Goal: Information Seeking & Learning: Learn about a topic

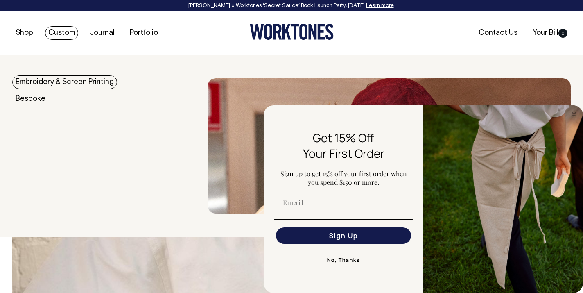
click at [61, 34] on link "Custom" at bounding box center [61, 33] width 33 height 14
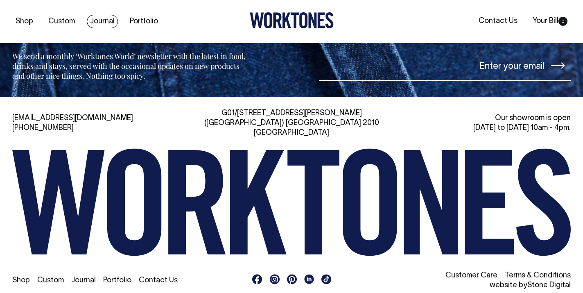
scroll to position [3474, 0]
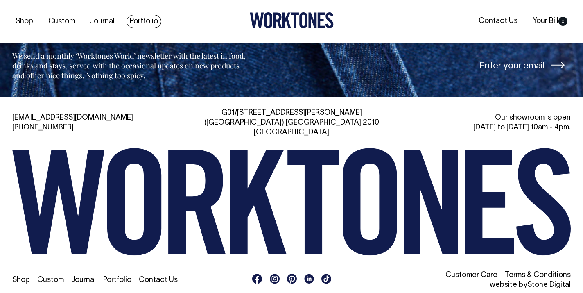
click at [143, 21] on link "Portfolio" at bounding box center [144, 22] width 35 height 14
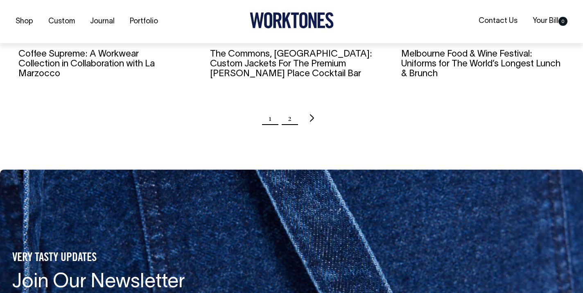
scroll to position [939, 0]
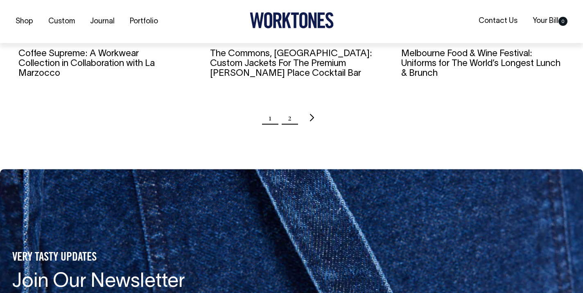
click at [290, 118] on link "2" at bounding box center [290, 117] width 4 height 20
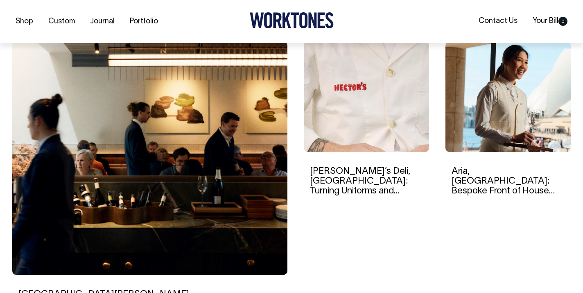
scroll to position [247, 0]
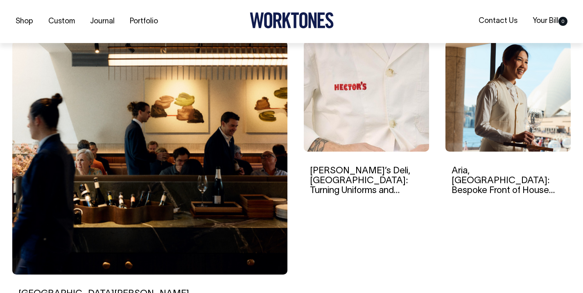
click at [477, 174] on link "Aria, [GEOGRAPHIC_DATA]: Bespoke Front of House Uniforms For The Iconic Destina…" at bounding box center [503, 191] width 103 height 48
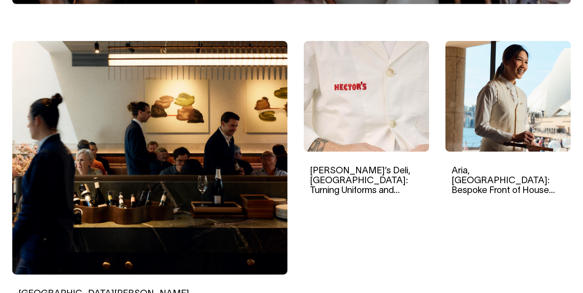
click at [158, 196] on img at bounding box center [149, 157] width 275 height 233
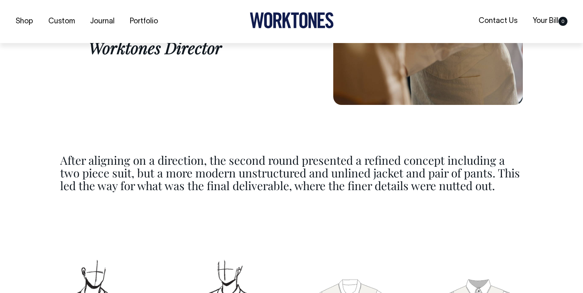
scroll to position [2737, 0]
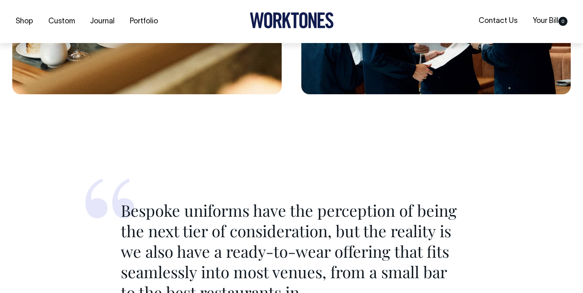
scroll to position [3166, 0]
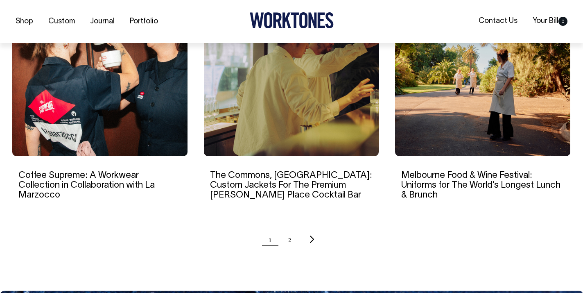
scroll to position [818, 0]
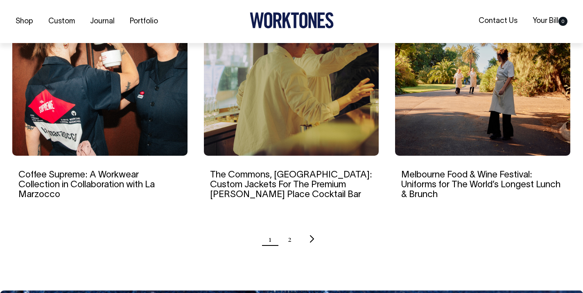
click at [106, 91] on img at bounding box center [99, 77] width 175 height 158
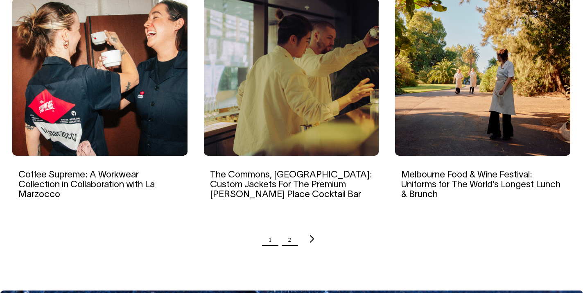
click at [290, 241] on link "2" at bounding box center [290, 239] width 4 height 20
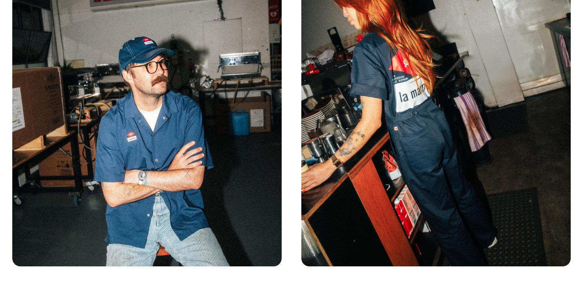
scroll to position [1461, 0]
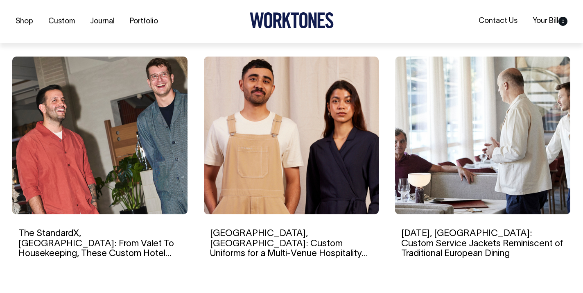
scroll to position [538, 0]
click at [437, 164] on img at bounding box center [482, 135] width 175 height 158
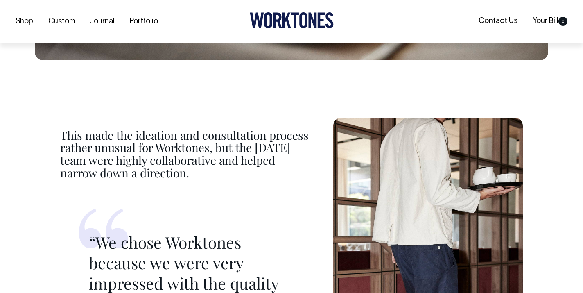
scroll to position [2160, 0]
